Goal: Navigation & Orientation: Go to known website

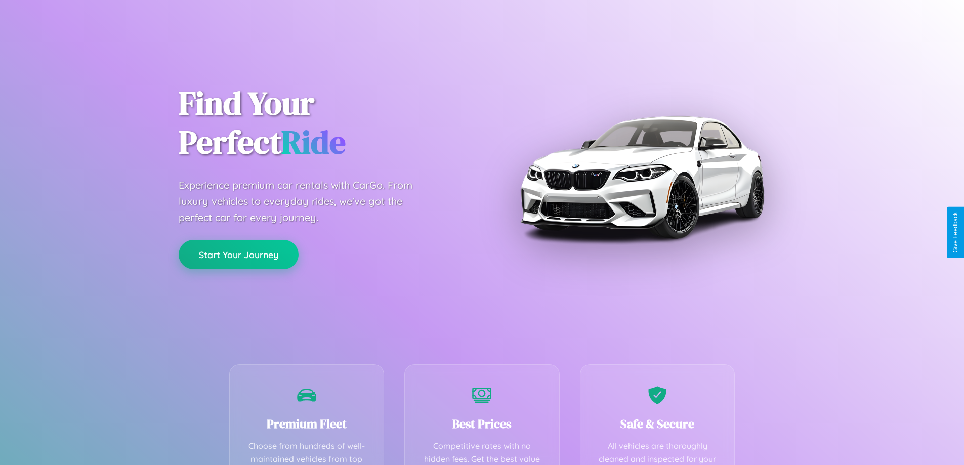
click at [238, 254] on button "Start Your Journey" at bounding box center [239, 254] width 120 height 29
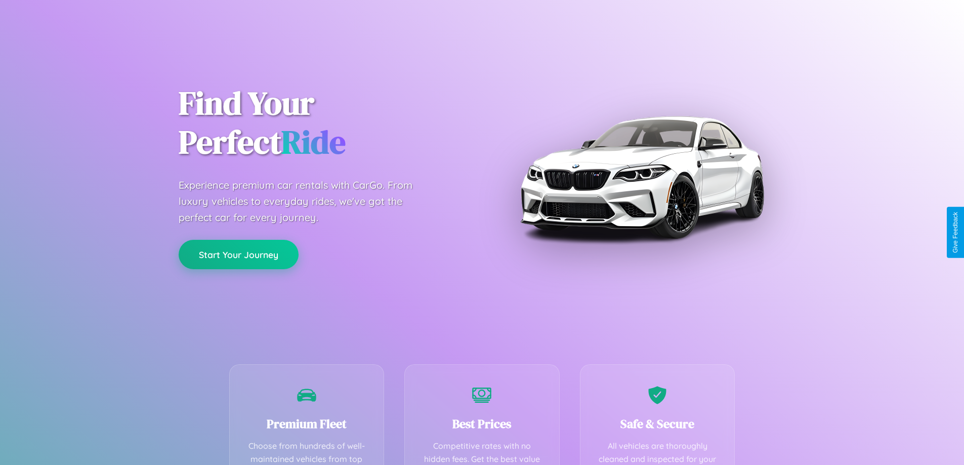
click at [238, 254] on button "Start Your Journey" at bounding box center [239, 254] width 120 height 29
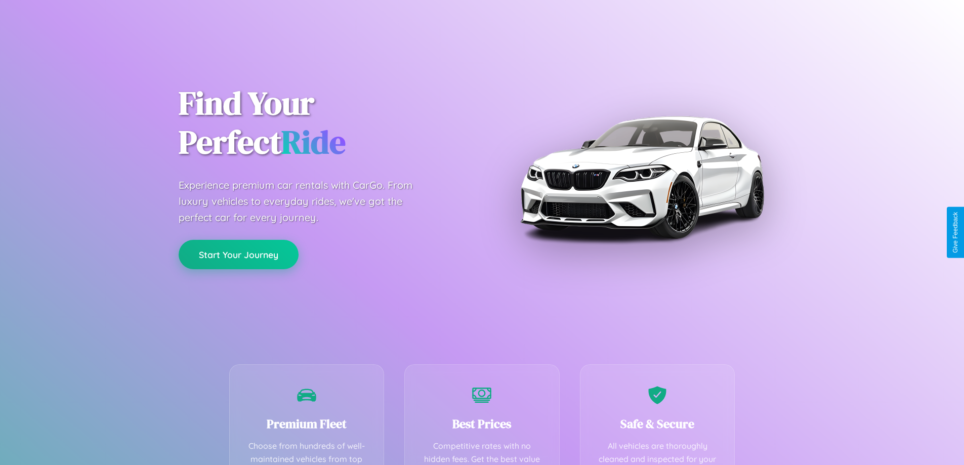
click at [238, 254] on button "Start Your Journey" at bounding box center [239, 254] width 120 height 29
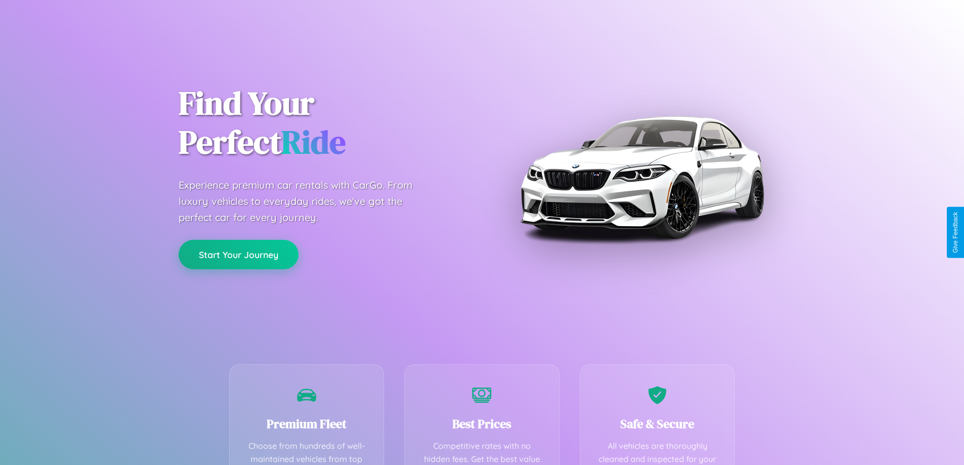
click at [238, 254] on button "Start Your Journey" at bounding box center [239, 254] width 120 height 29
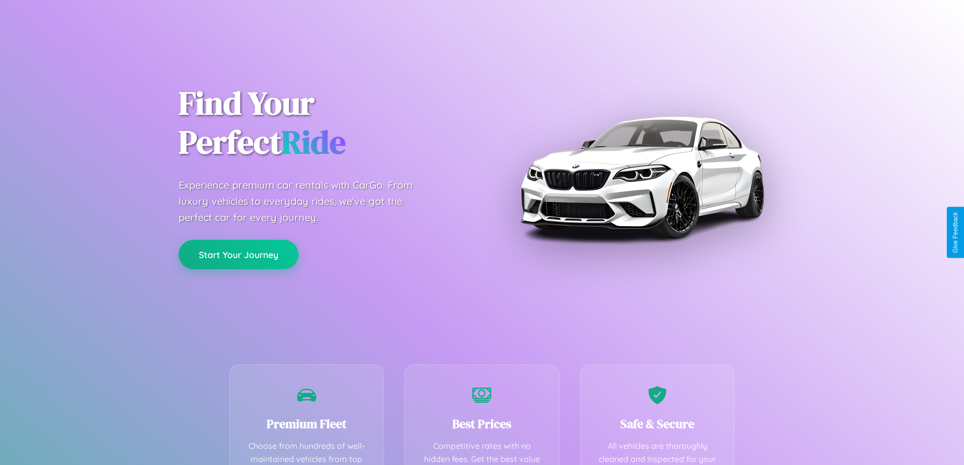
click at [238, 254] on button "Start Your Journey" at bounding box center [239, 254] width 120 height 29
